Goal: Task Accomplishment & Management: Manage account settings

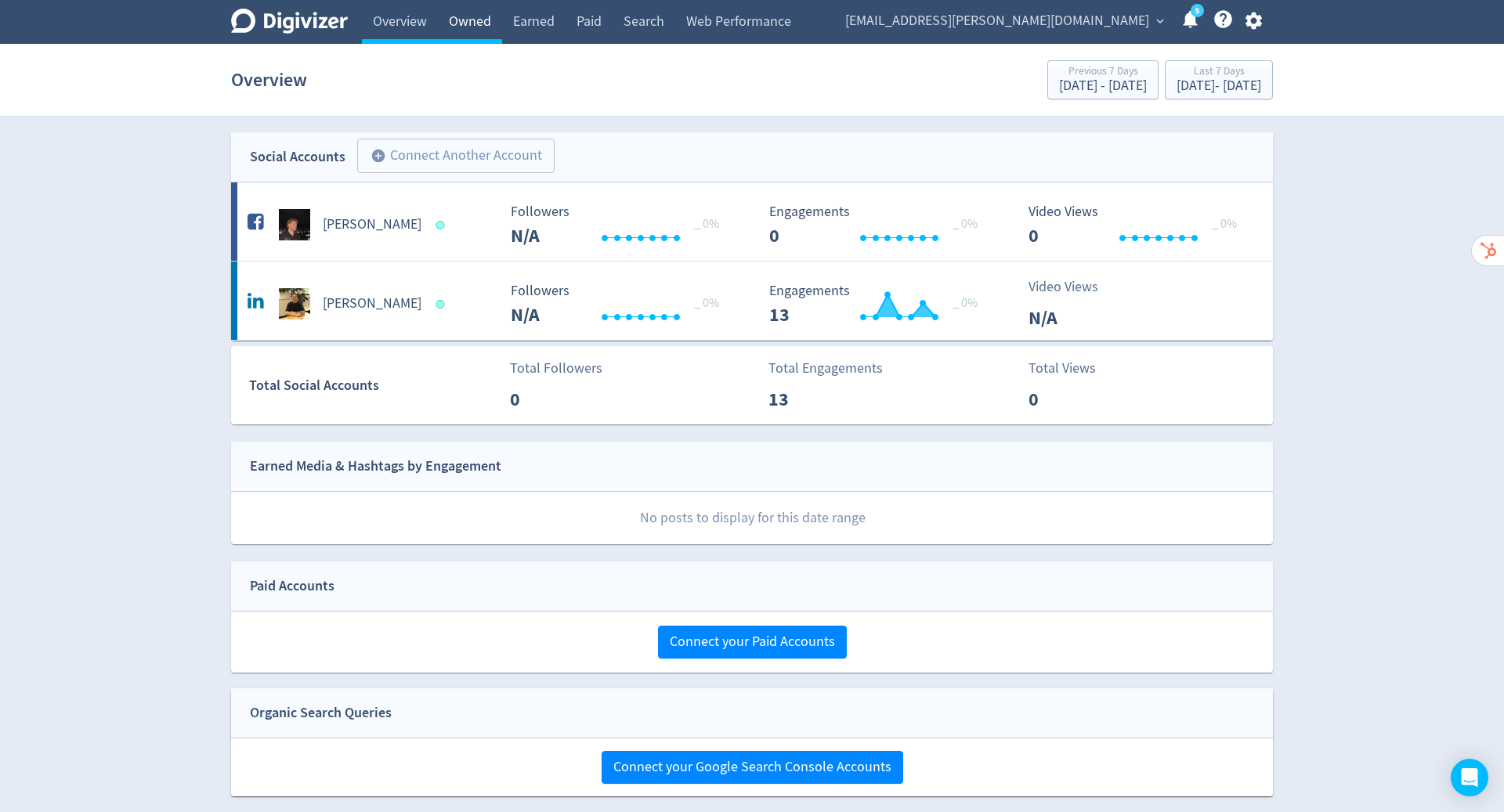
click at [481, 12] on link "Owned" at bounding box center [470, 22] width 64 height 44
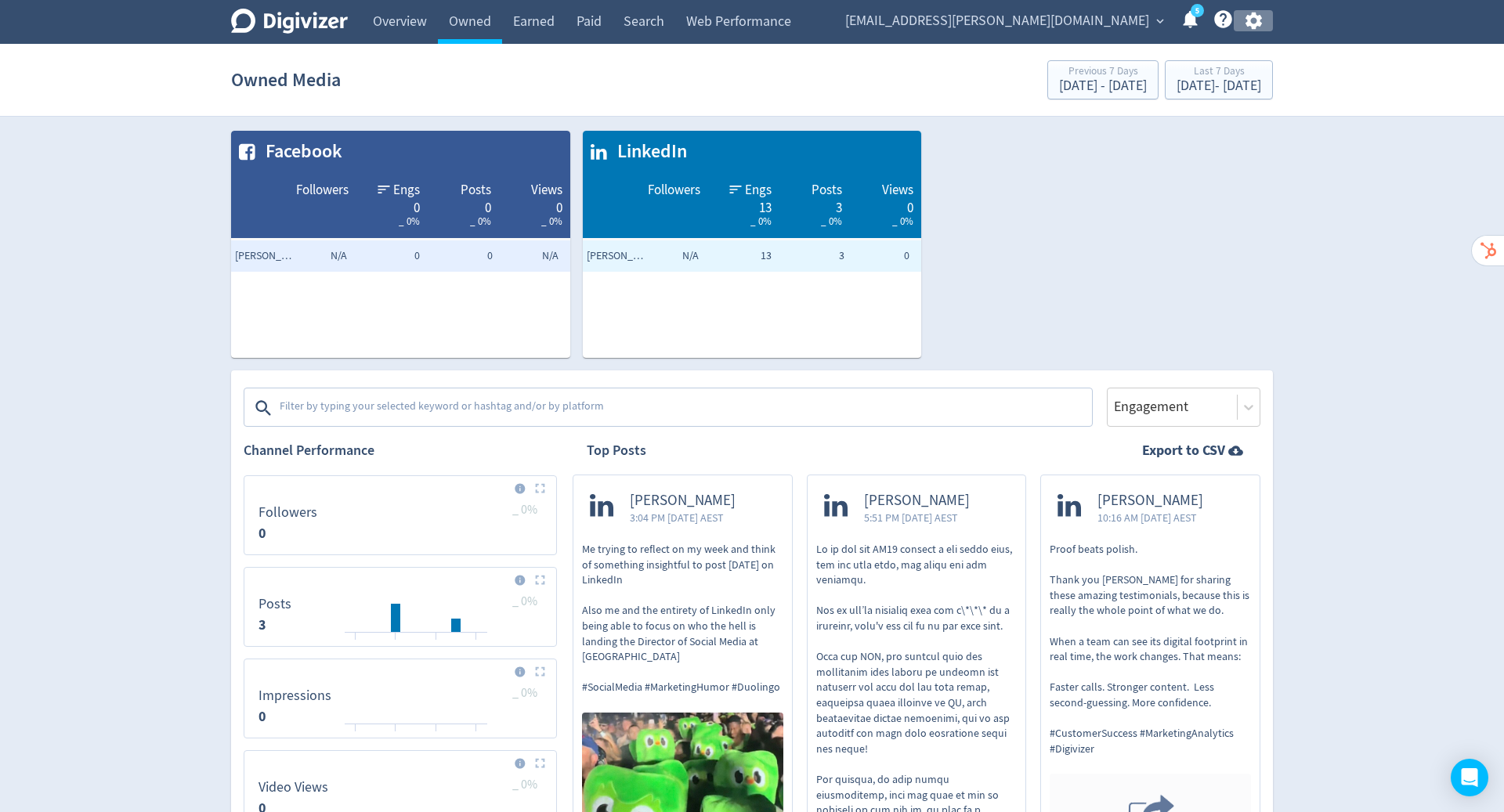
click at [1256, 22] on icon "button" at bounding box center [1252, 21] width 16 height 17
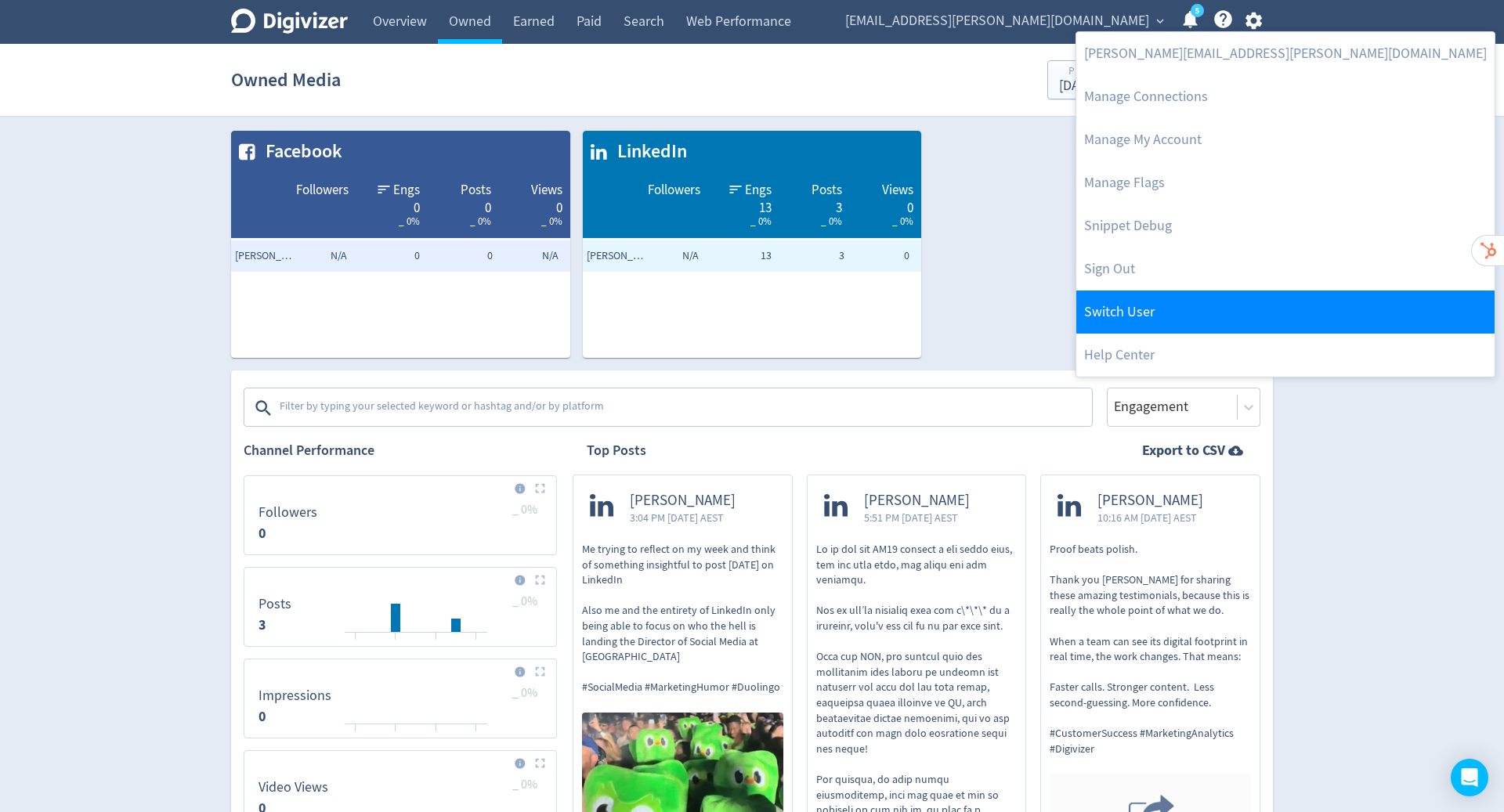
click at [1149, 314] on link "Switch User" at bounding box center [1285, 312] width 418 height 43
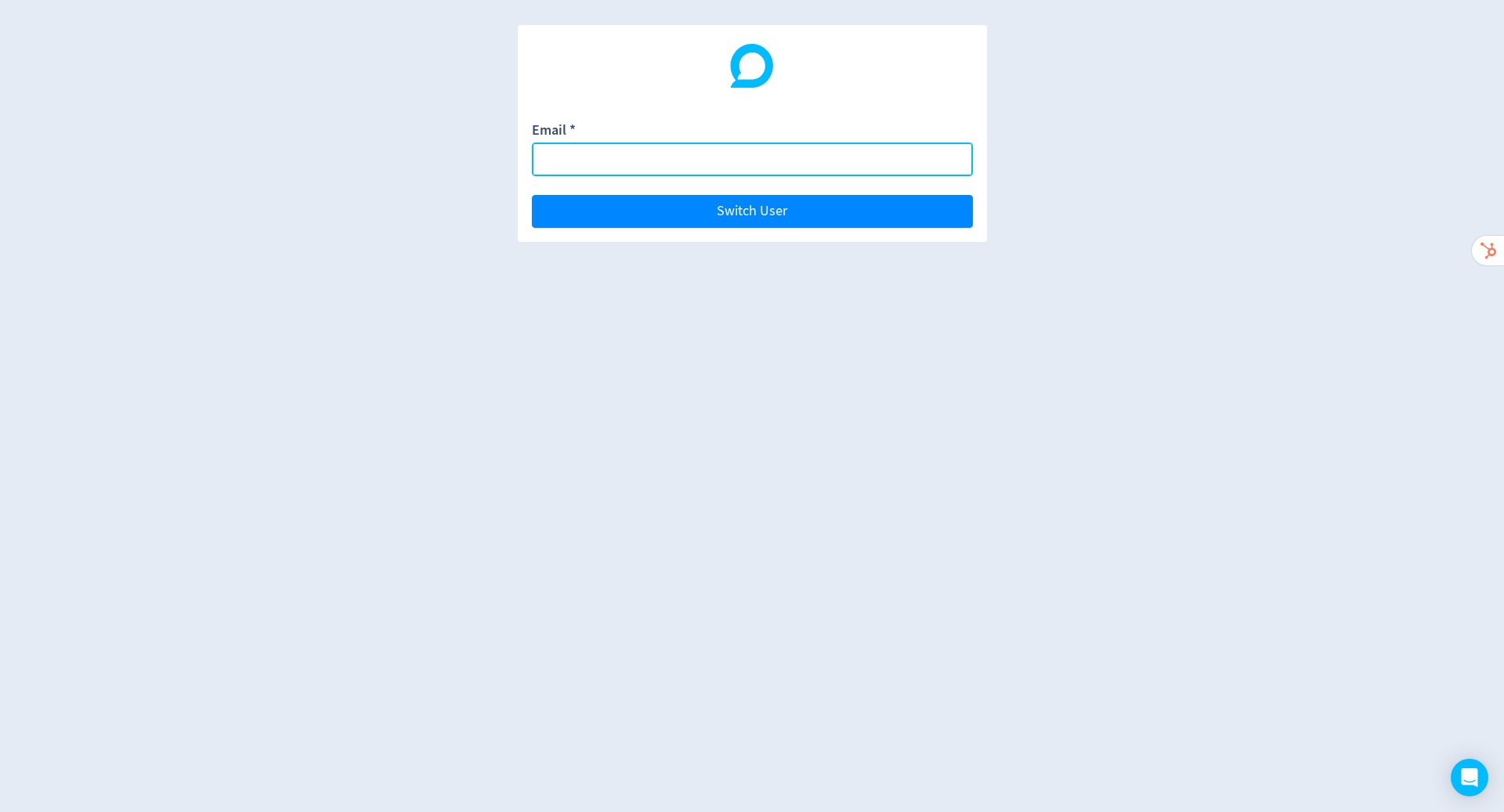
click at [732, 163] on input "Email *" at bounding box center [752, 159] width 441 height 34
paste input "[EMAIL_ADDRESS][DOMAIN_NAME]"
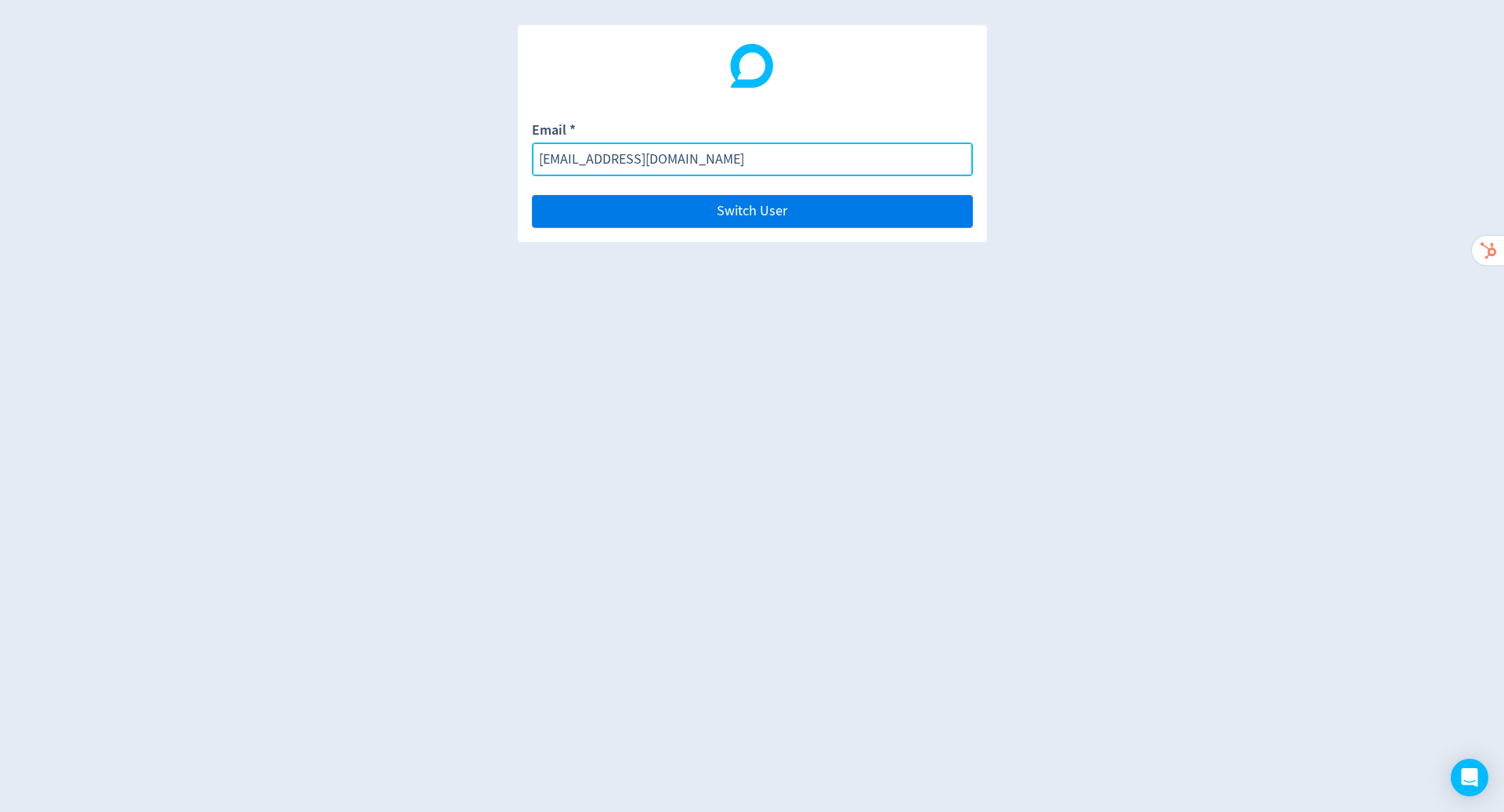
type input "[EMAIL_ADDRESS][DOMAIN_NAME]"
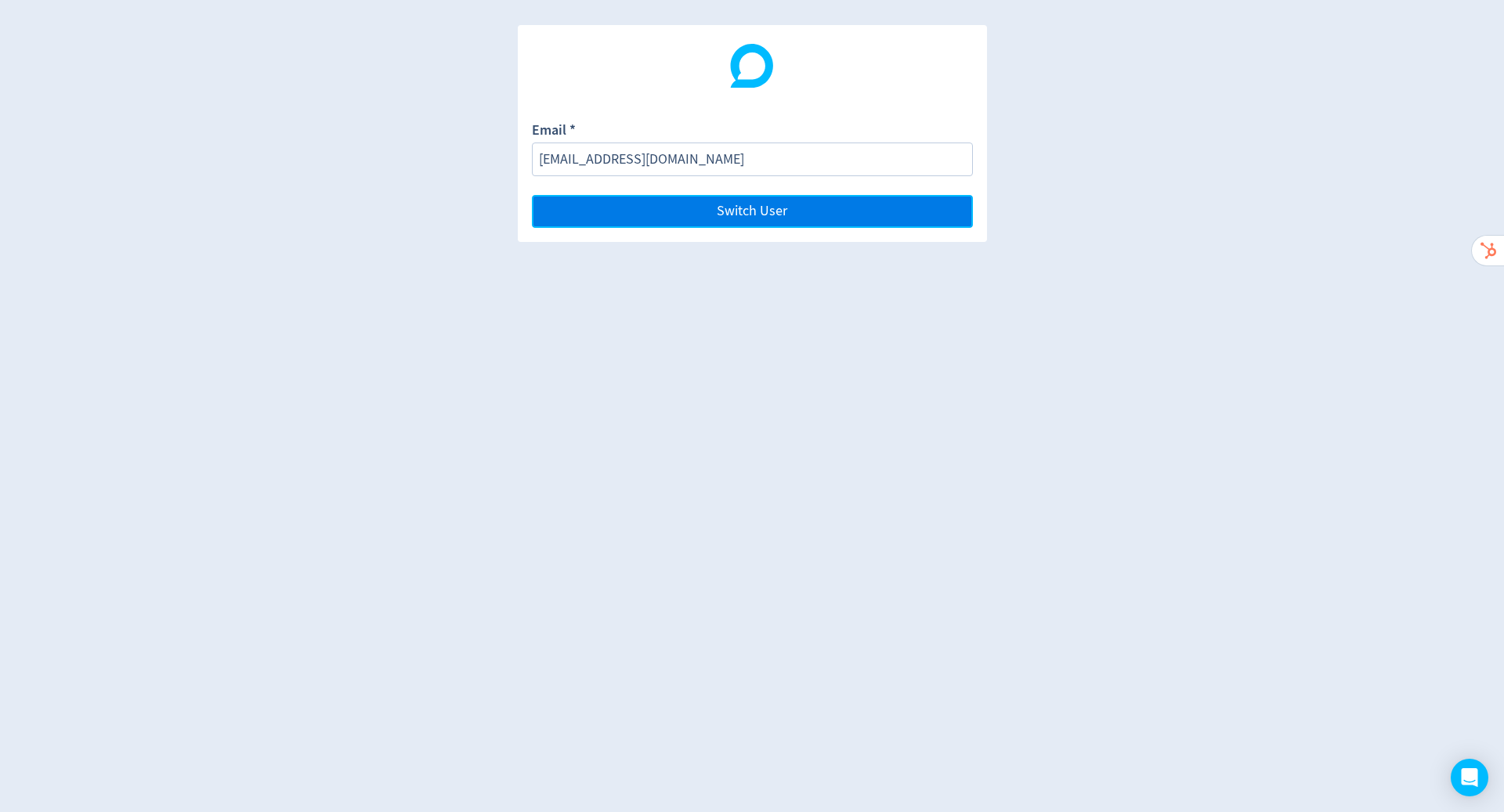
click at [827, 211] on button "Switch User" at bounding box center [752, 211] width 441 height 33
